Goal: Task Accomplishment & Management: Manage account settings

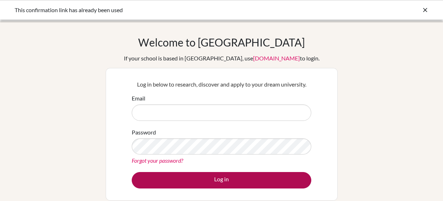
type input "[EMAIL_ADDRESS][PERSON_NAME][DOMAIN_NAME]"
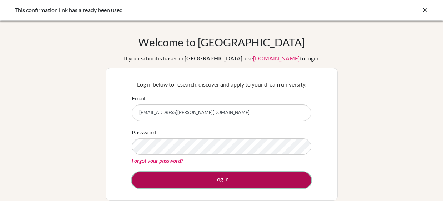
click at [229, 181] on button "Log in" at bounding box center [222, 180] width 180 height 16
